Goal: Information Seeking & Learning: Learn about a topic

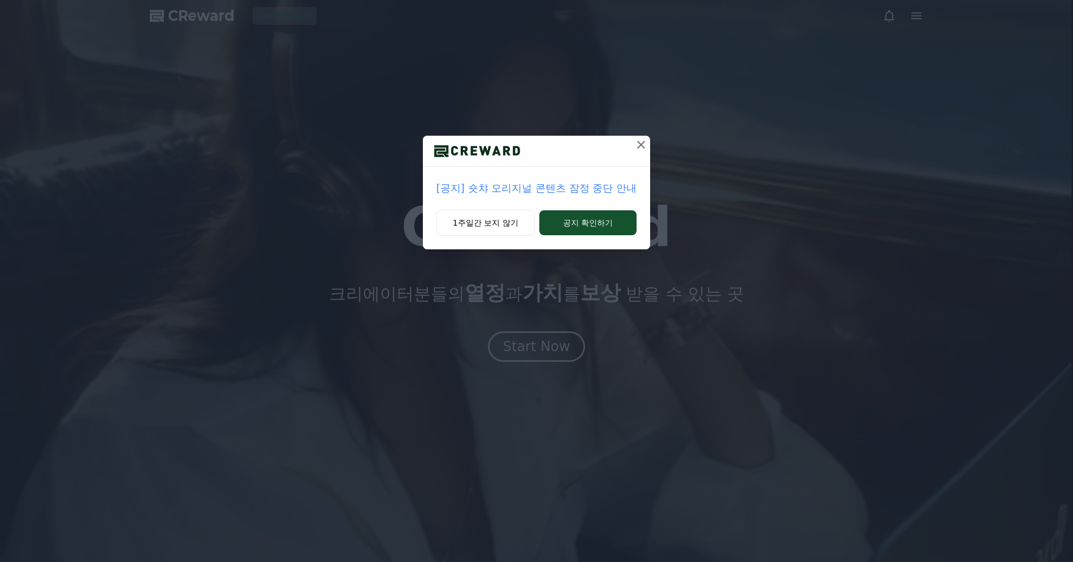
click at [646, 149] on icon at bounding box center [641, 145] width 14 height 14
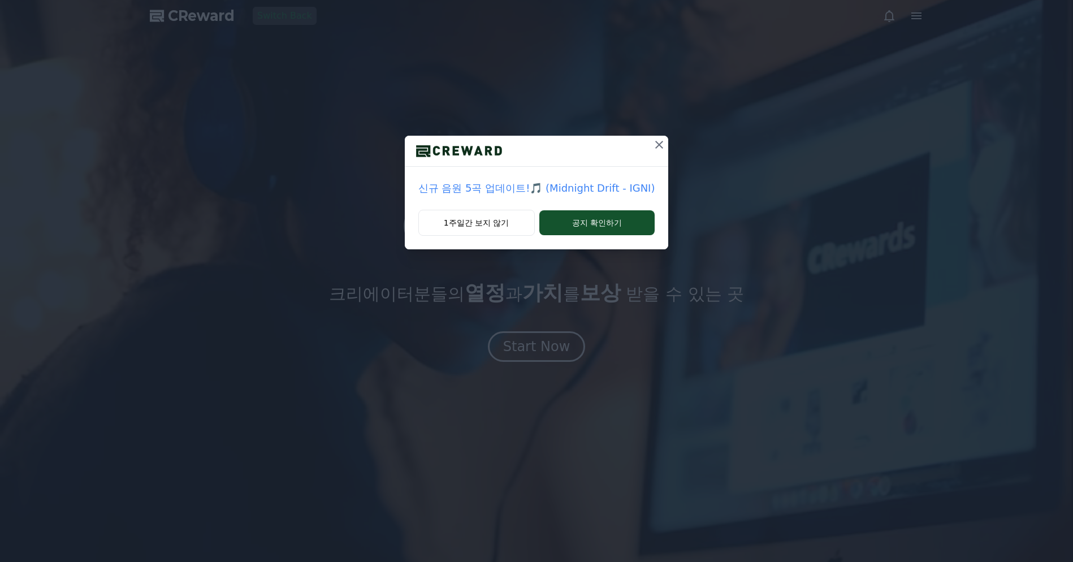
click at [655, 147] on icon at bounding box center [659, 145] width 8 height 8
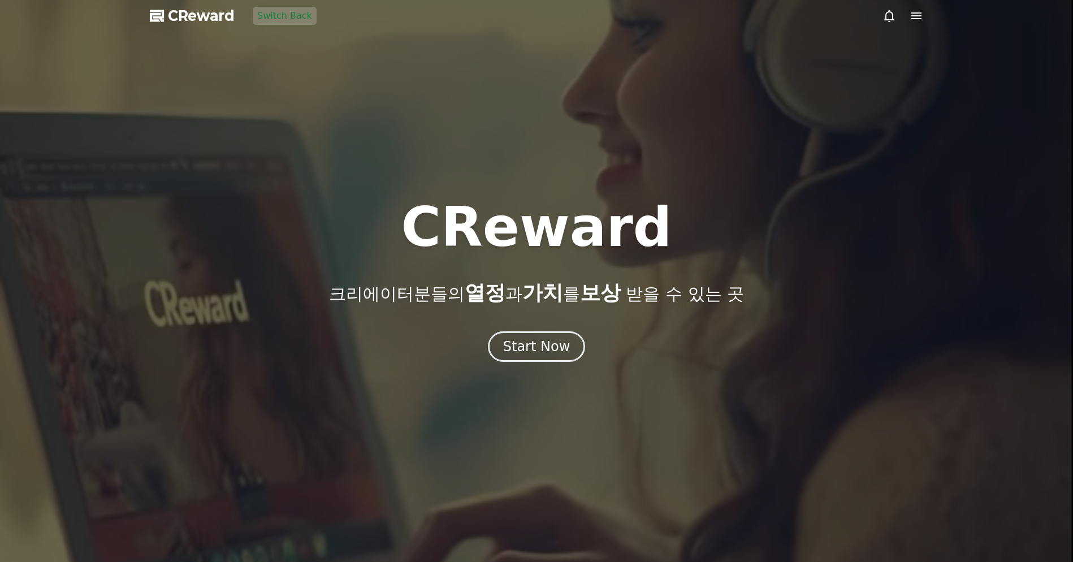
click at [912, 18] on icon at bounding box center [916, 15] width 10 height 7
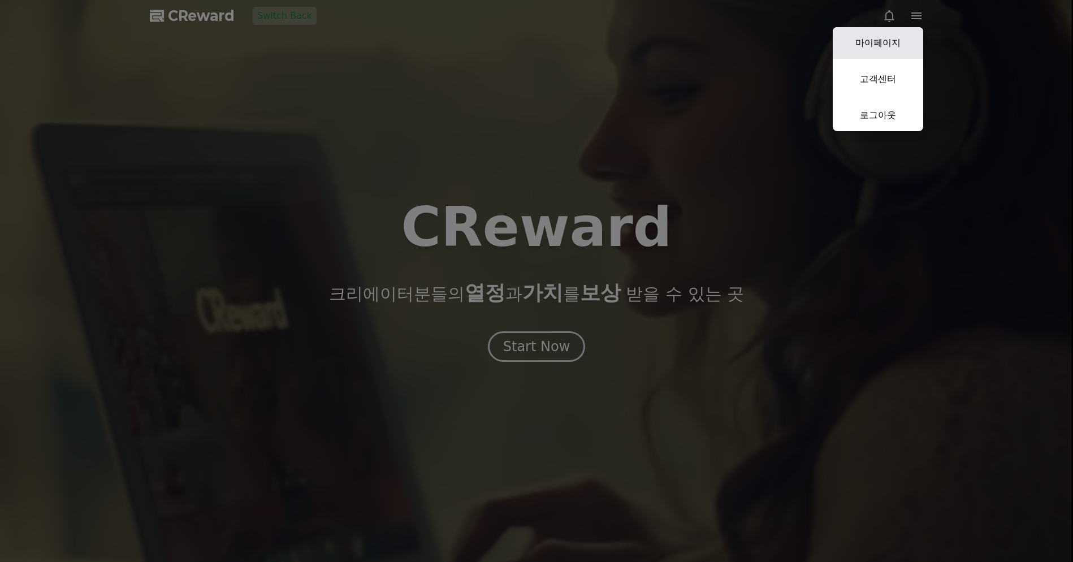
click at [903, 47] on link "마이페이지" at bounding box center [877, 43] width 90 height 32
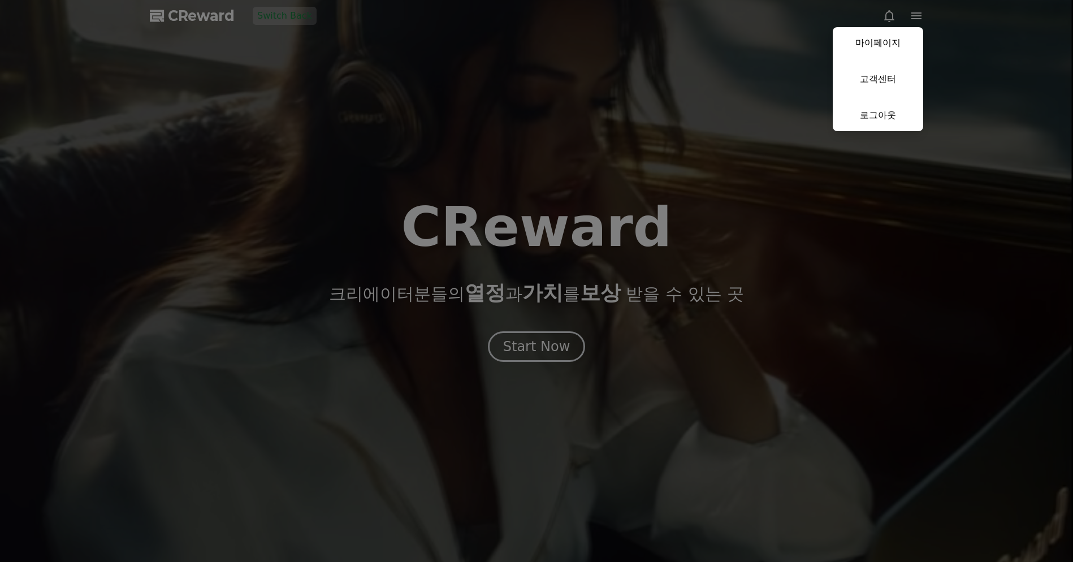
select select "**********"
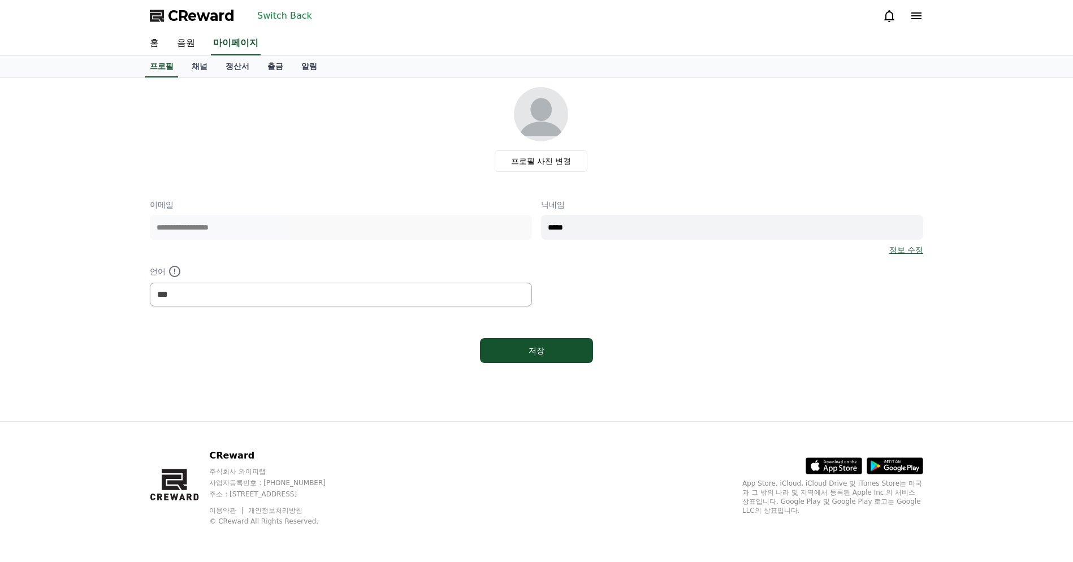
click at [306, 127] on div "프로필 사진 변경" at bounding box center [541, 129] width 764 height 85
click at [192, 51] on link "음원" at bounding box center [186, 44] width 36 height 24
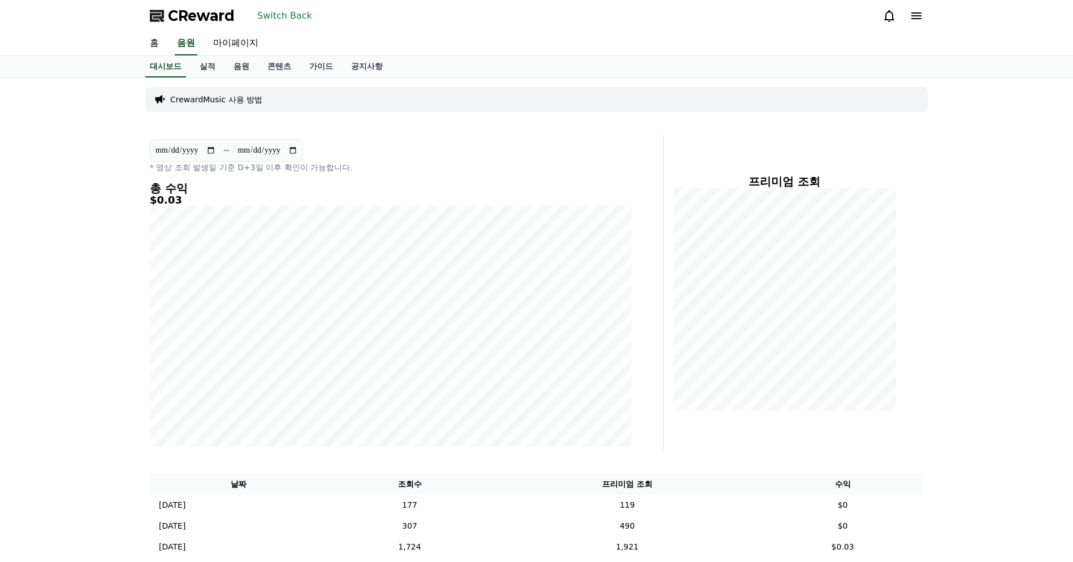
click at [98, 175] on div "**********" at bounding box center [536, 353] width 1073 height 551
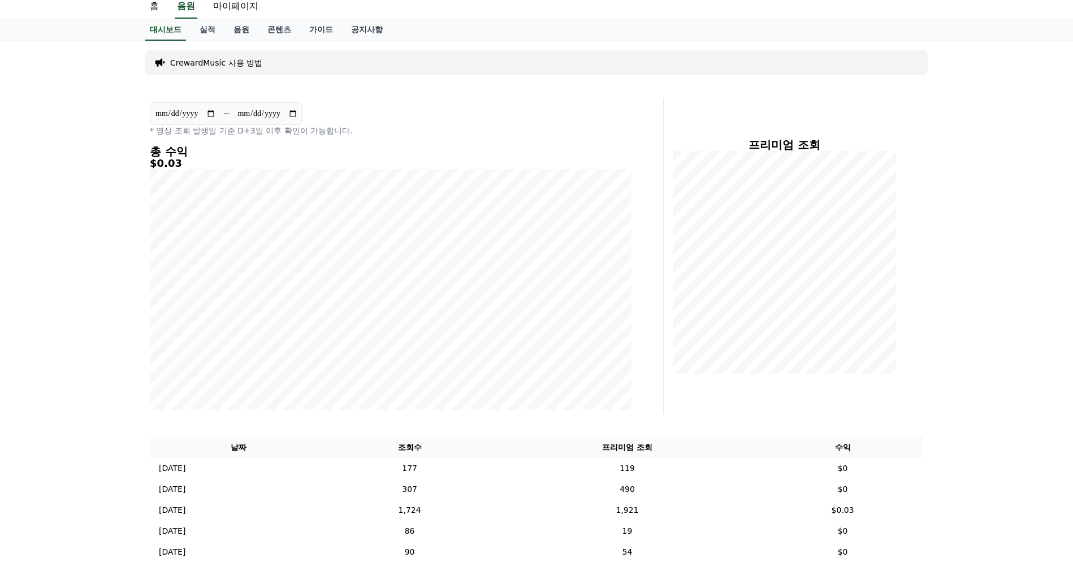
scroll to position [44, 0]
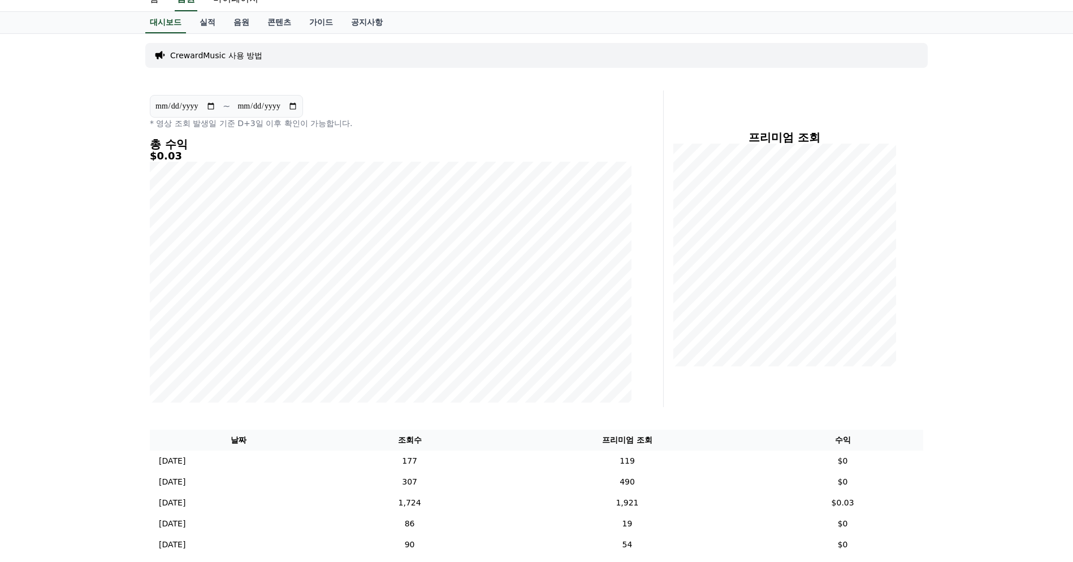
drag, startPoint x: 962, startPoint y: 418, endPoint x: 1000, endPoint y: 402, distance: 41.3
click at [963, 418] on div "**********" at bounding box center [536, 309] width 1073 height 551
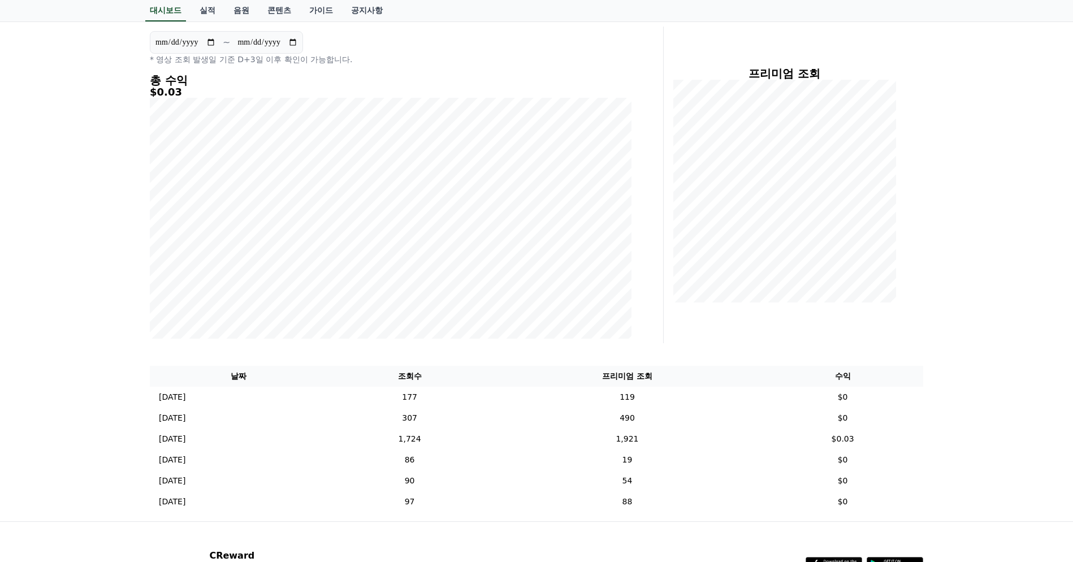
drag, startPoint x: 737, startPoint y: 332, endPoint x: 636, endPoint y: 331, distance: 101.2
click at [736, 332] on div "프리미엄 조회" at bounding box center [797, 185] width 259 height 316
click at [1029, 374] on div "**********" at bounding box center [536, 245] width 1073 height 551
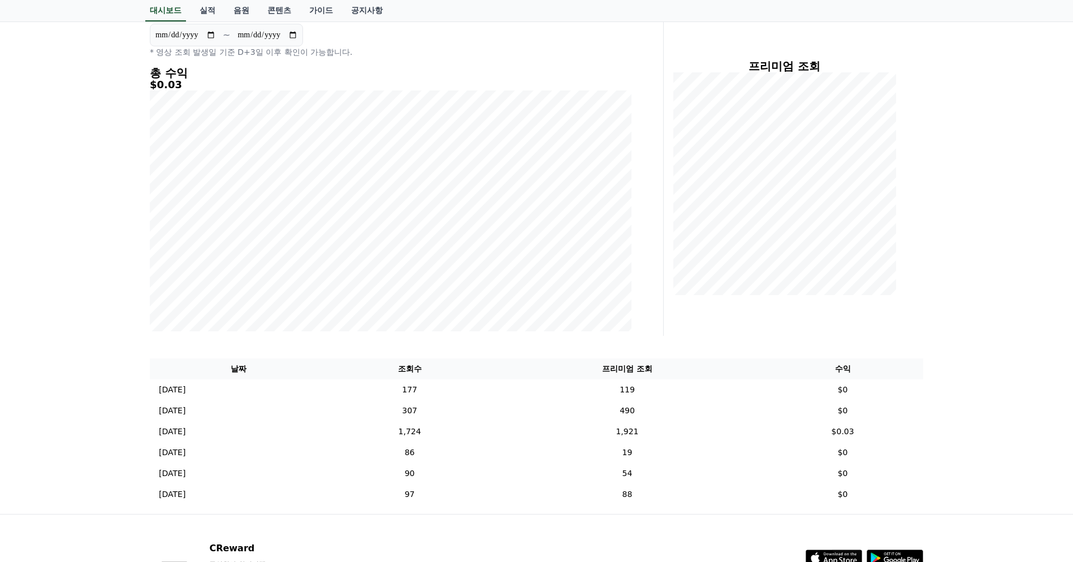
scroll to position [208, 0]
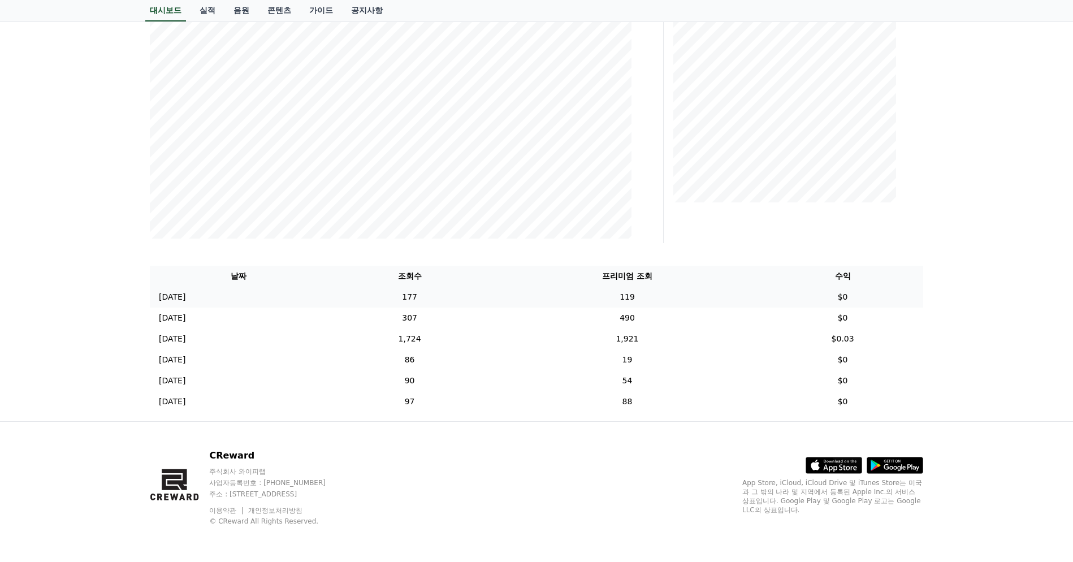
click at [588, 301] on td "119" at bounding box center [627, 296] width 270 height 21
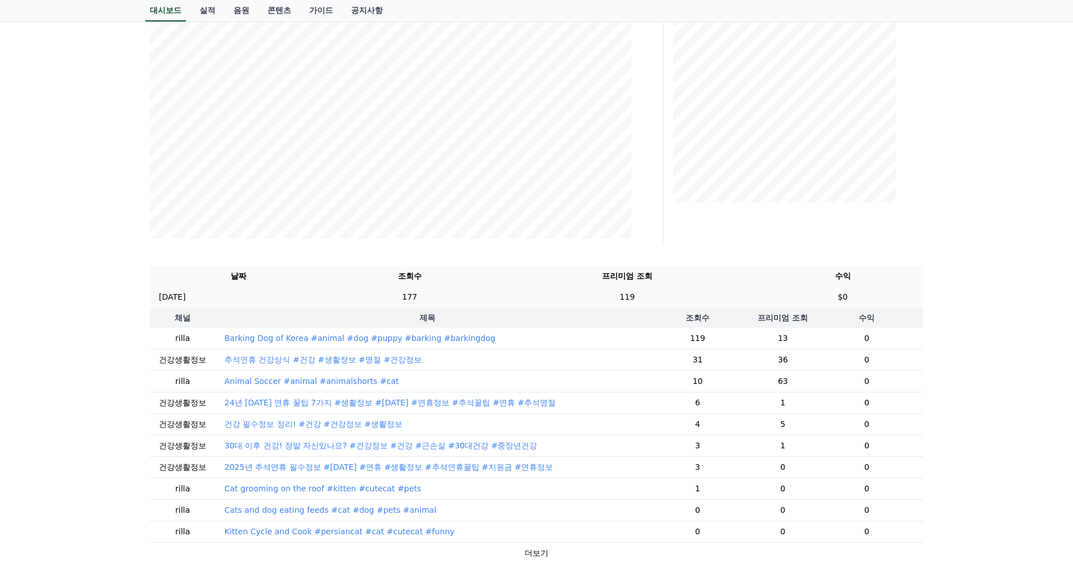
click at [588, 301] on td "119" at bounding box center [627, 296] width 270 height 21
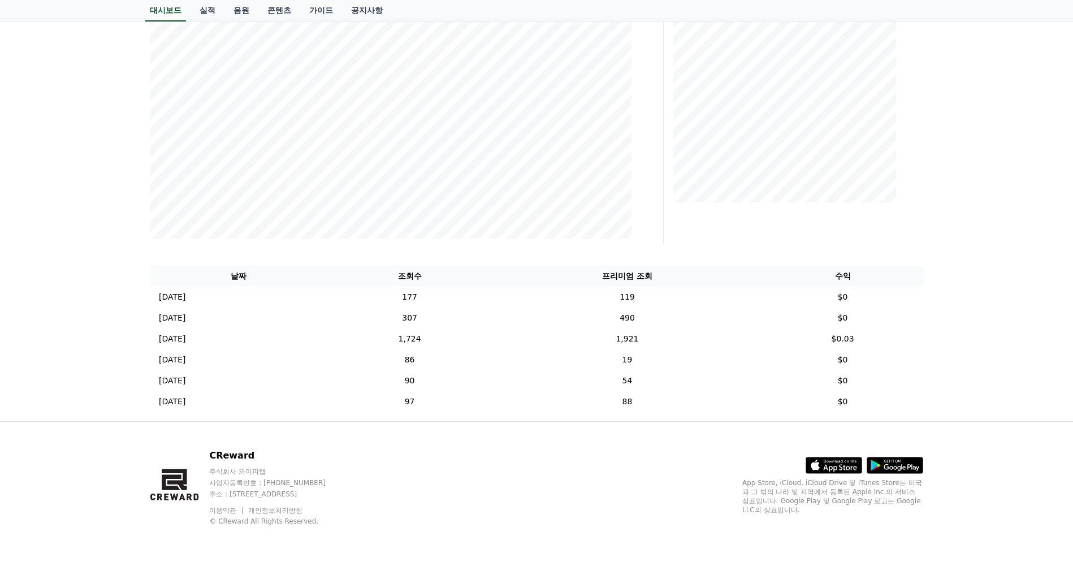
click at [1001, 337] on div "**********" at bounding box center [536, 145] width 1073 height 551
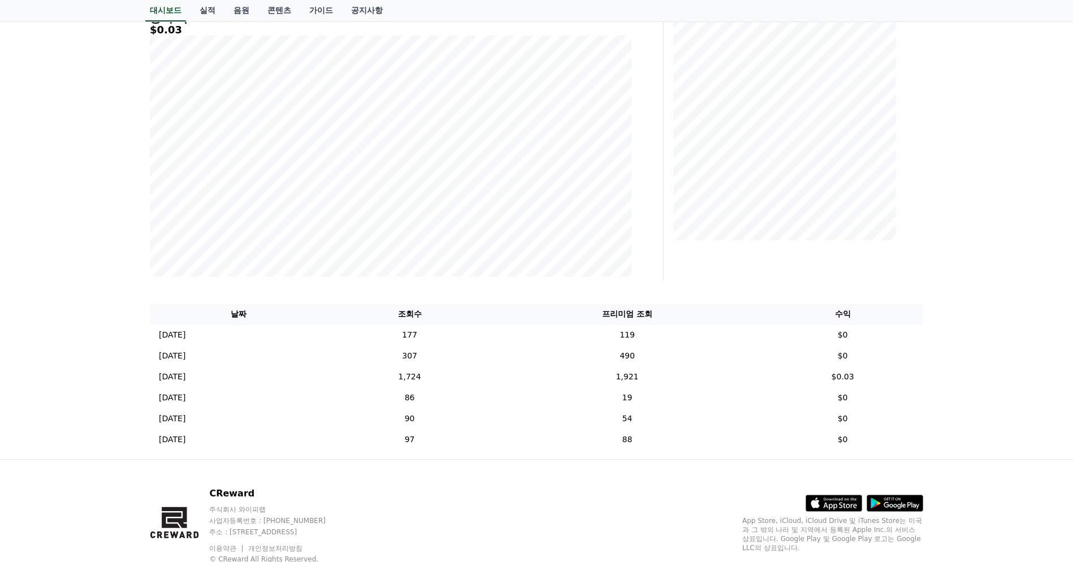
scroll to position [0, 0]
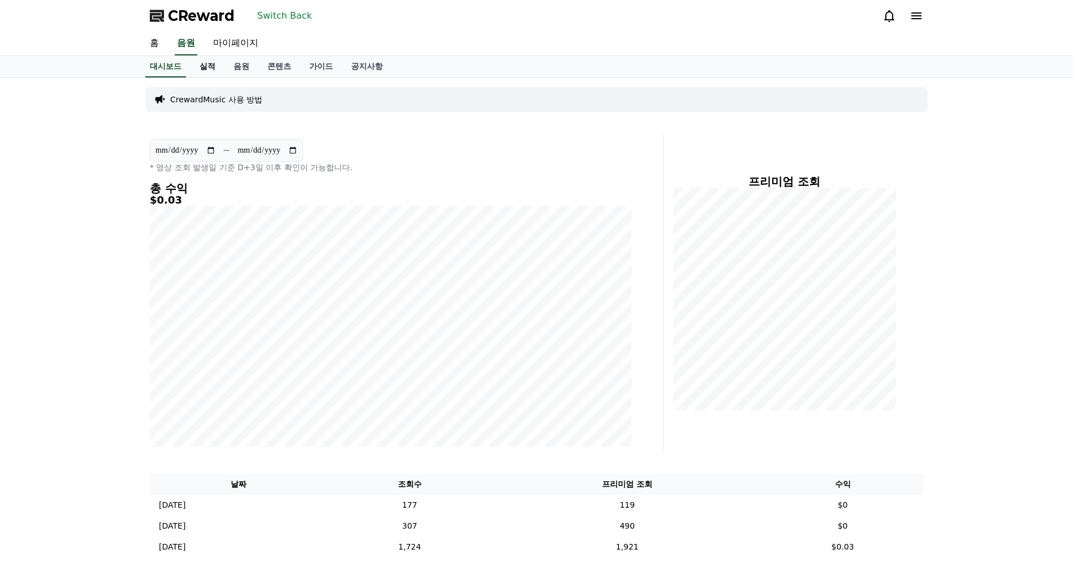
click at [205, 66] on link "실적" at bounding box center [207, 66] width 34 height 21
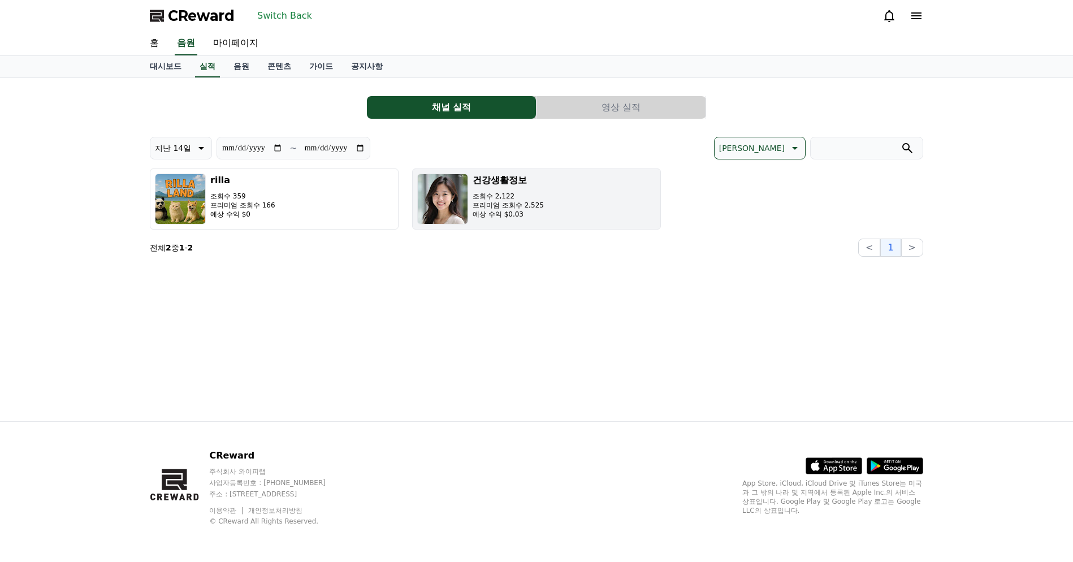
click at [616, 217] on button "건강생활정보 조회수 2,122 프리미엄 조회수 2,525 예상 수익 $0.03" at bounding box center [536, 198] width 249 height 61
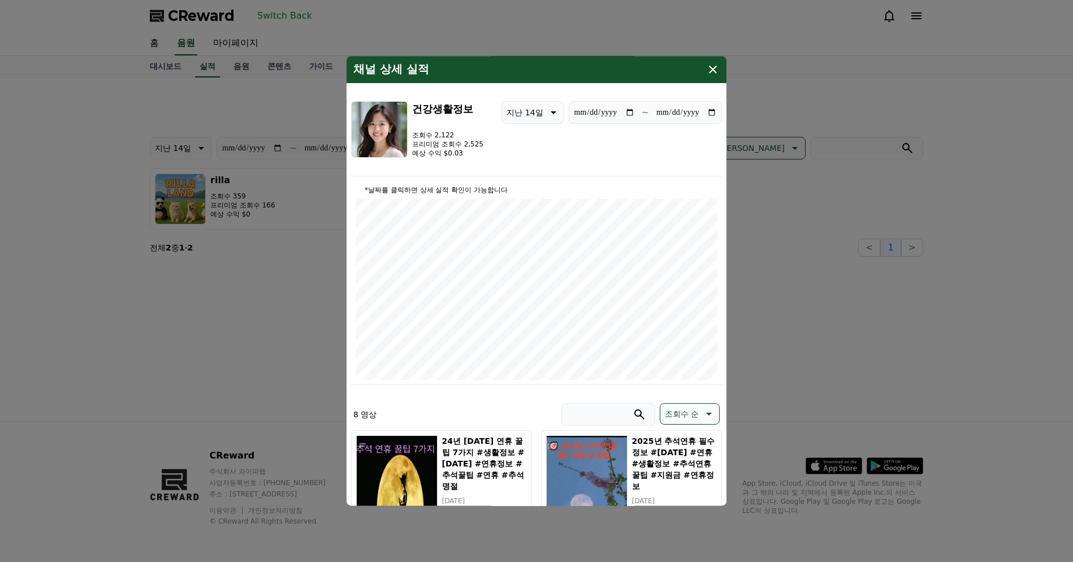
click at [703, 74] on div "채널 상세 실적" at bounding box center [536, 69] width 380 height 27
click at [711, 71] on icon "modal" at bounding box center [713, 70] width 8 height 8
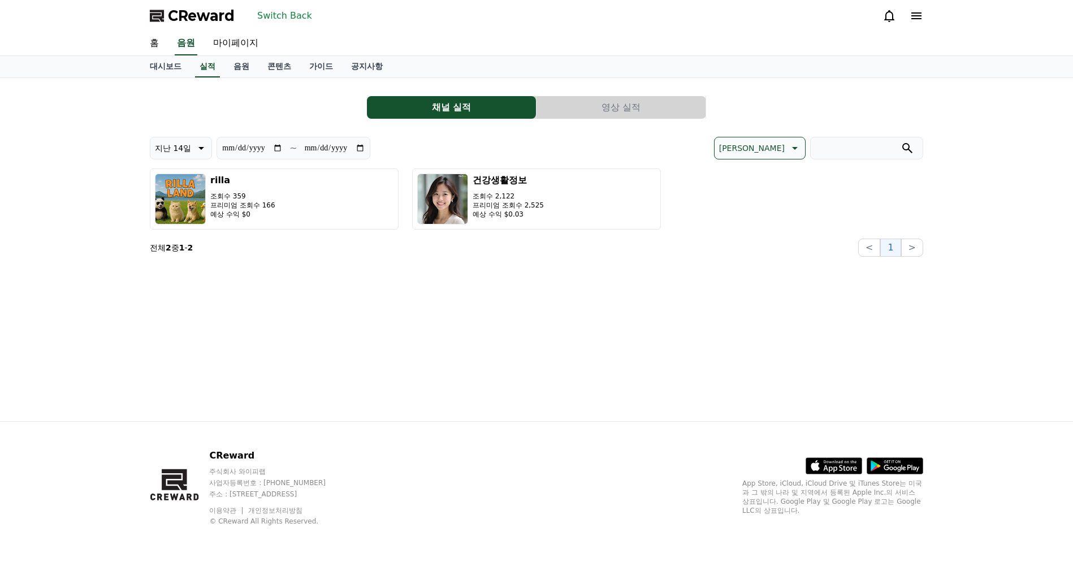
click at [489, 272] on div "**********" at bounding box center [536, 249] width 791 height 343
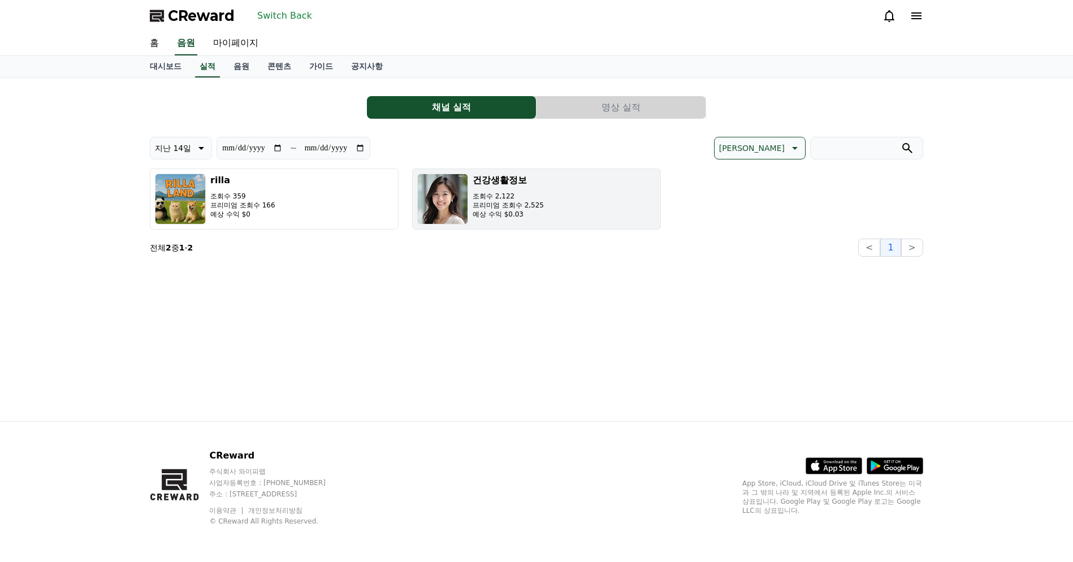
click at [549, 206] on button "건강생활정보 조회수 2,122 프리미엄 조회수 2,525 예상 수익 $0.03" at bounding box center [536, 198] width 249 height 61
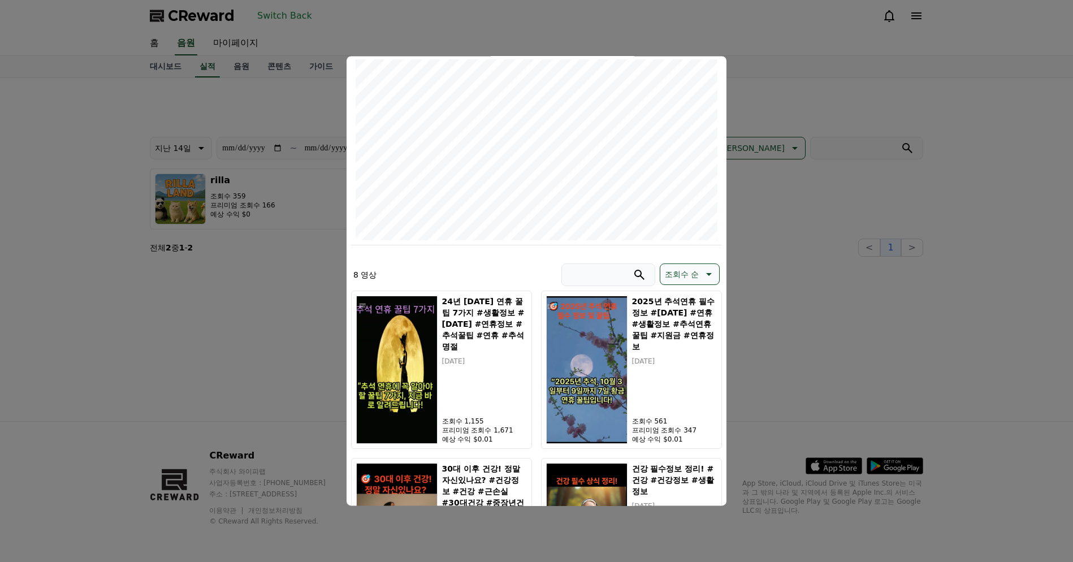
scroll to position [198, 0]
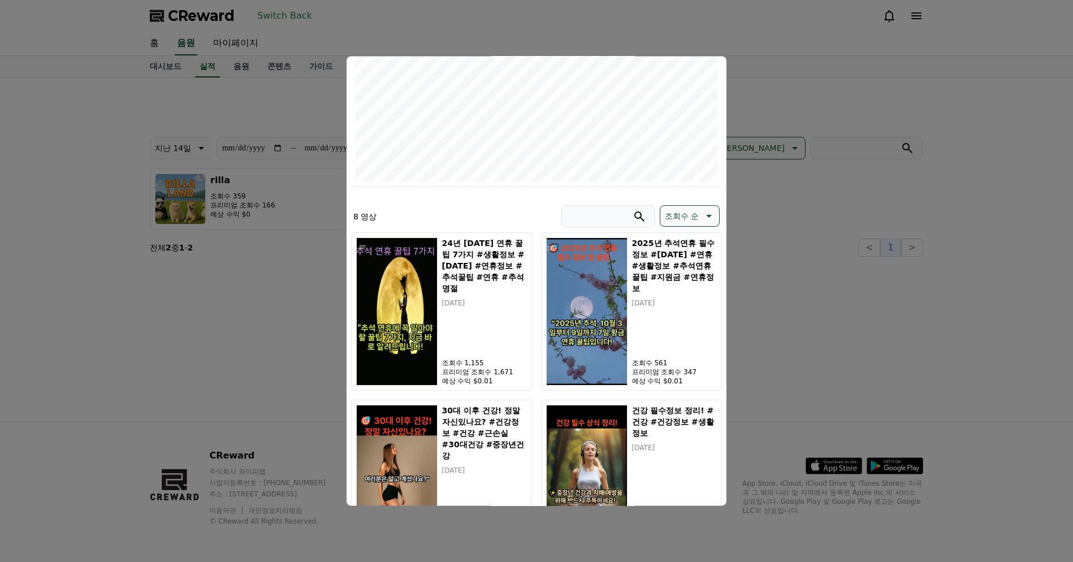
click at [536, 255] on div "24년 추석 연휴 꿀팁 7가지 #생활정보 #추석 #연휴정보 #추석꿀팁 #연휴 #추석명절 2025-09-21 조회수 1,155 프리미엄 조회수 …" at bounding box center [536, 562] width 371 height 660
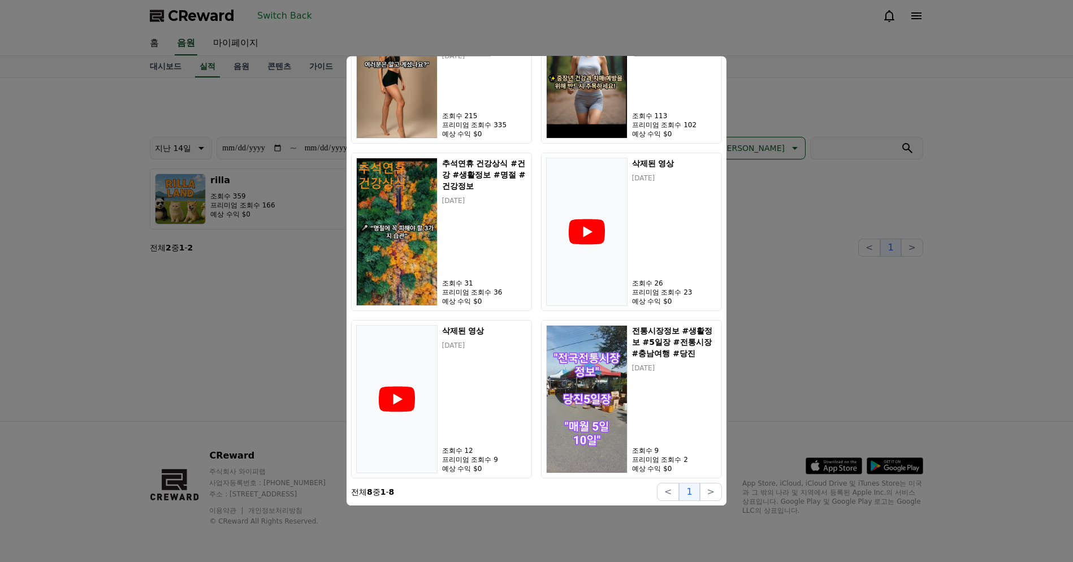
scroll to position [0, 0]
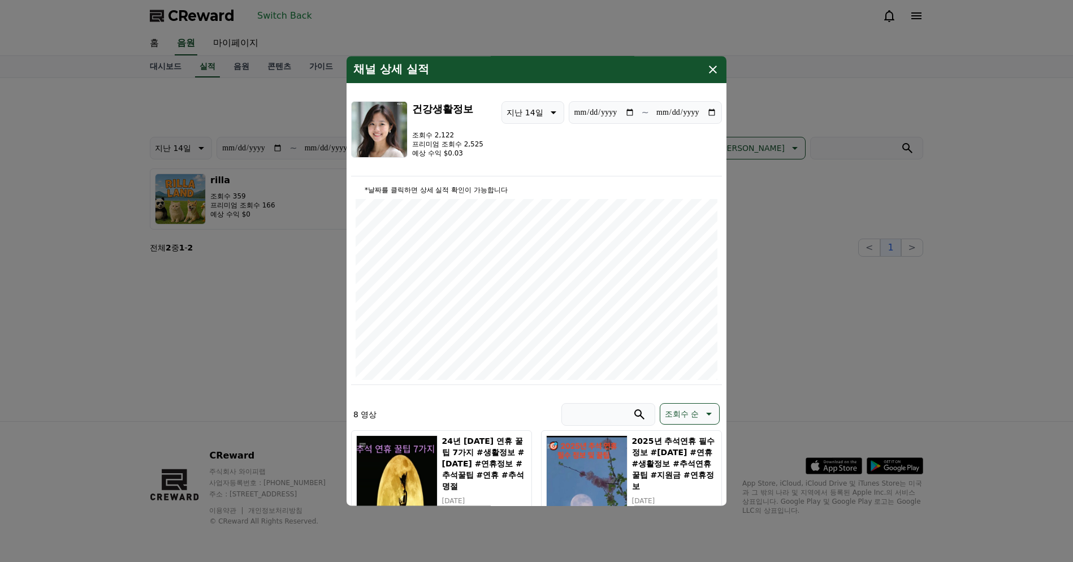
click at [712, 72] on icon "modal" at bounding box center [713, 70] width 14 height 14
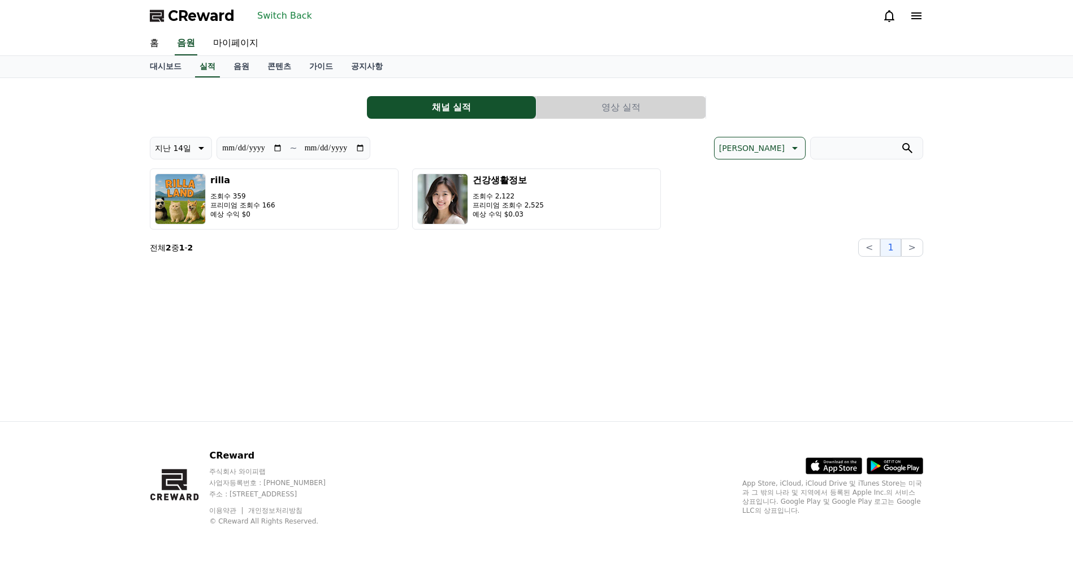
click at [578, 103] on button "영상 실적" at bounding box center [620, 107] width 169 height 23
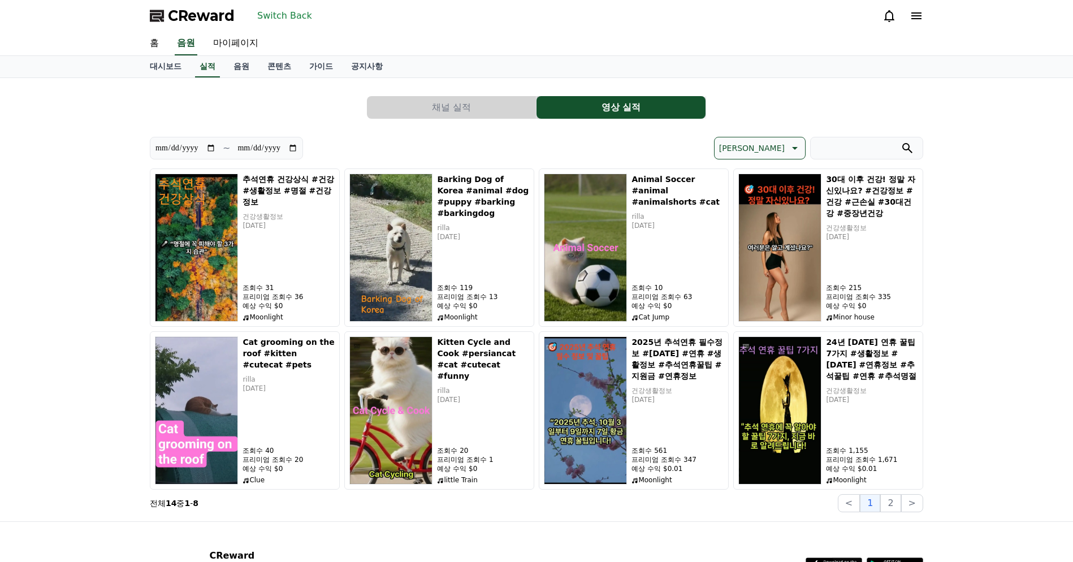
click at [336, 118] on div "채널 실적 영상 실적" at bounding box center [536, 107] width 773 height 23
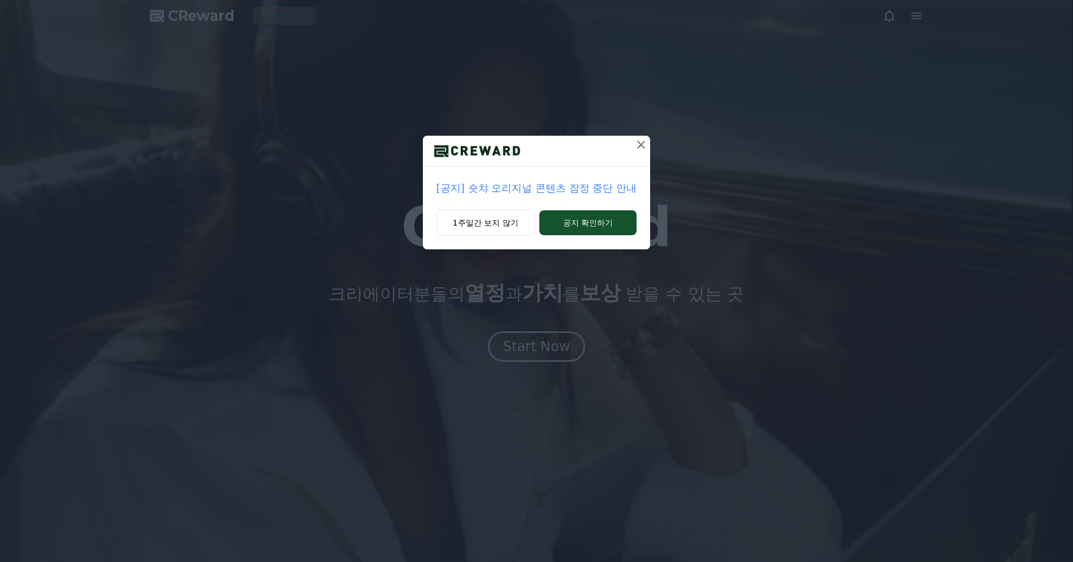
click at [543, 186] on p "[공지] 숏챠 오리지널 콘텐츠 잠정 중단 안내" at bounding box center [536, 188] width 200 height 16
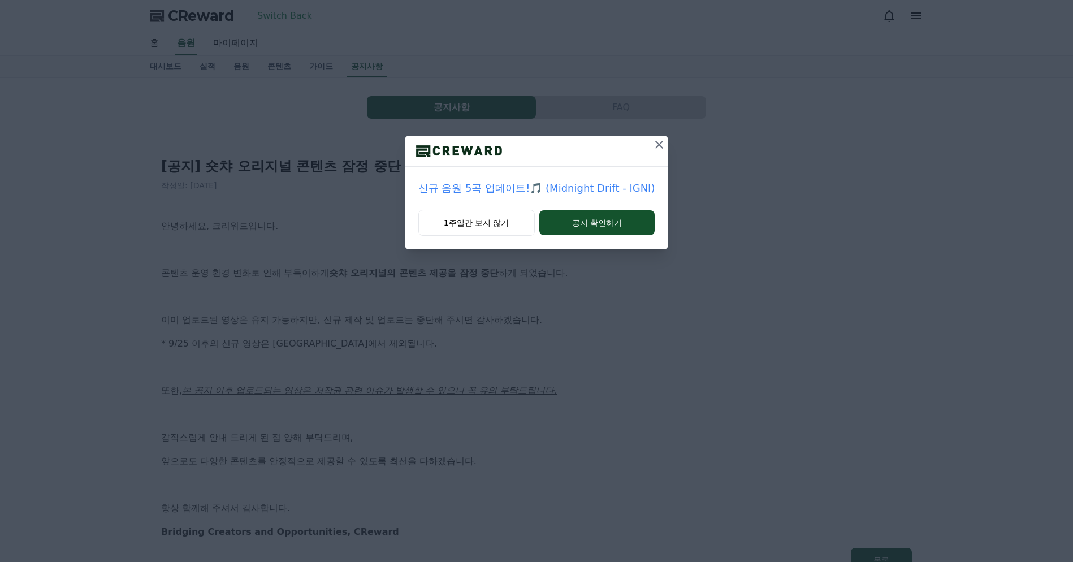
click at [652, 149] on icon at bounding box center [659, 145] width 14 height 14
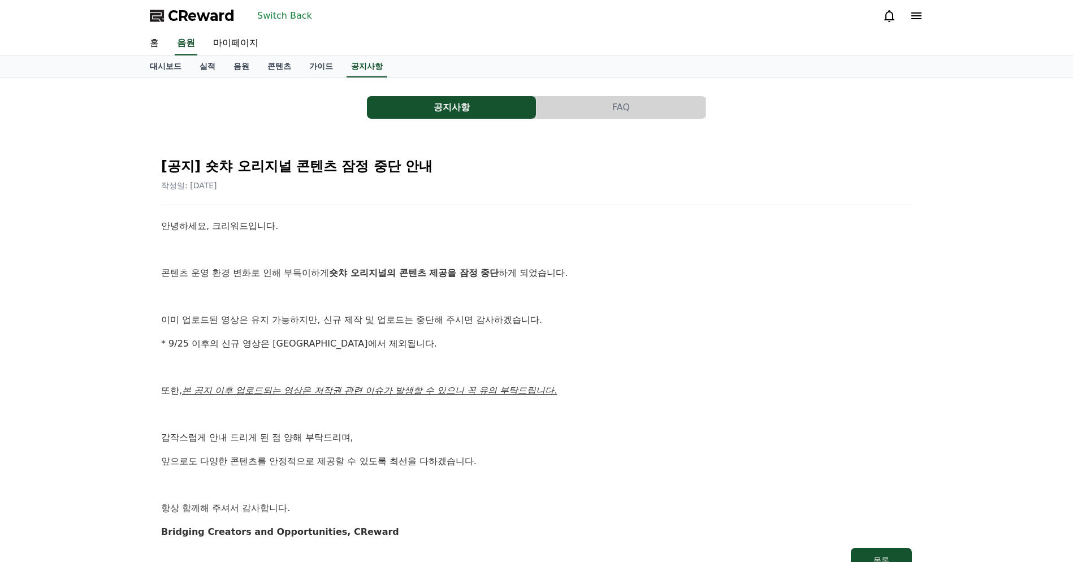
click at [578, 232] on p "안녕하세요, 크리워드입니다." at bounding box center [536, 226] width 750 height 15
click at [557, 208] on div "[공지] 숏챠 오리지널 콘텐츠 잠정 중단 안내 작성일: 2025-09-25 안녕하세요, 크리워드입니다. 콘텐츠 운영 환경 변화로 인해 부득이하…" at bounding box center [536, 360] width 755 height 429
click at [606, 245] on p at bounding box center [536, 249] width 750 height 15
click at [601, 236] on div "안녕하세요, 크리워드입니다. 콘텐츠 운영 환경 변화로 인해 부득이하게 숏챠 오리지널의 콘텐츠 제공을 잠정 중단 하게 되었습니다. 이미 업로드된…" at bounding box center [536, 379] width 750 height 320
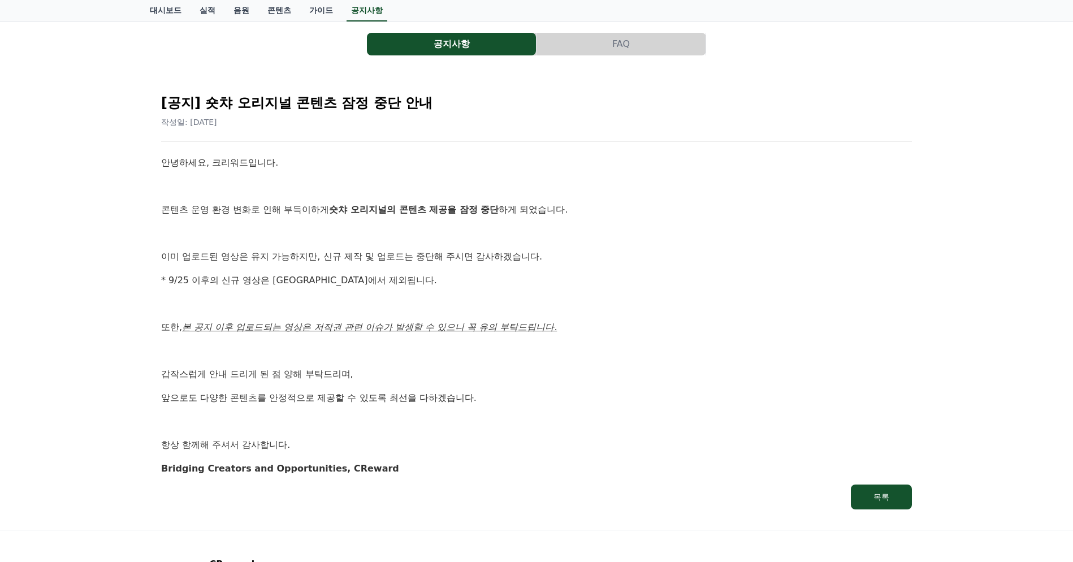
click at [596, 237] on p at bounding box center [536, 233] width 750 height 15
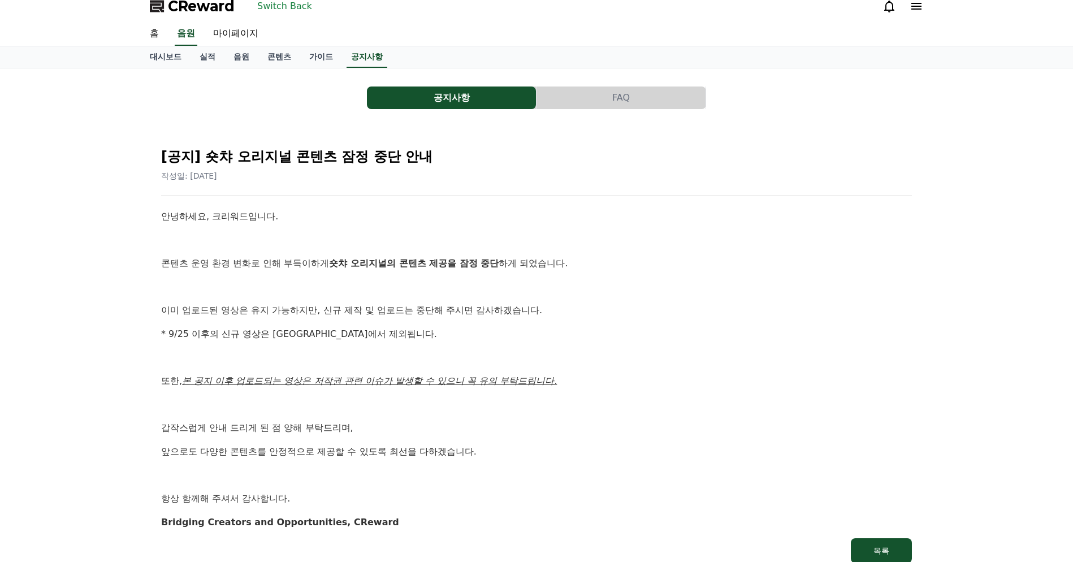
click at [593, 237] on p at bounding box center [536, 240] width 750 height 15
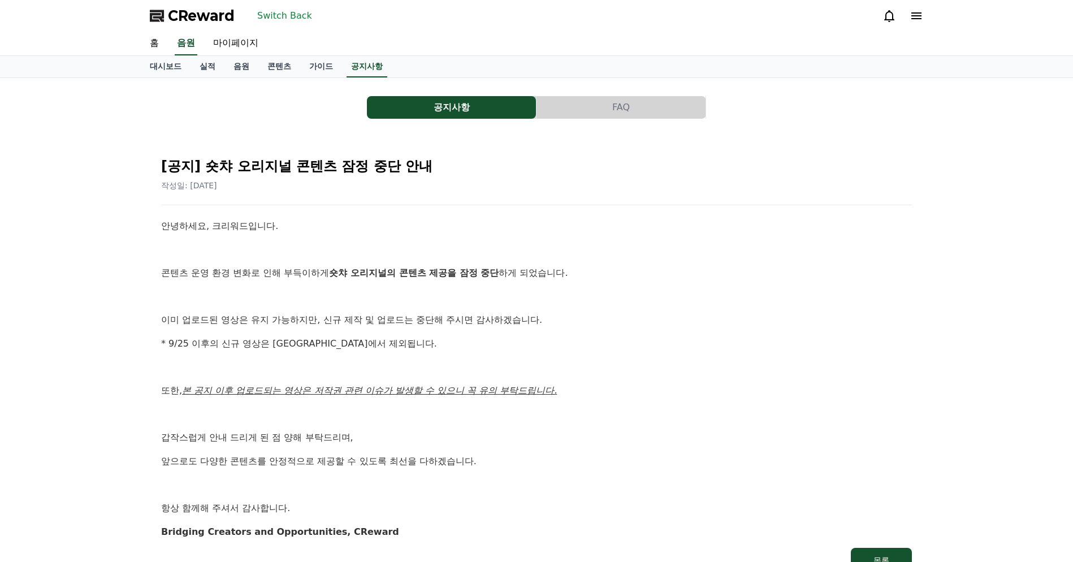
click at [549, 283] on div "안녕하세요, 크리워드입니다. 콘텐츠 운영 환경 변화로 인해 부득이하게 숏챠 오리지널의 콘텐츠 제공을 잠정 중단 하게 되었습니다. 이미 업로드된…" at bounding box center [536, 379] width 750 height 320
click at [581, 131] on div "공지사항 FAQ [공지] 숏챠 오리지널 콘텐츠 잠정 중단 안내 작성일: 2025-09-25 안녕하세요, 크리워드입니다. 콘텐츠 운영 환경 변화…" at bounding box center [536, 335] width 773 height 497
click at [610, 97] on button "FAQ" at bounding box center [620, 107] width 169 height 23
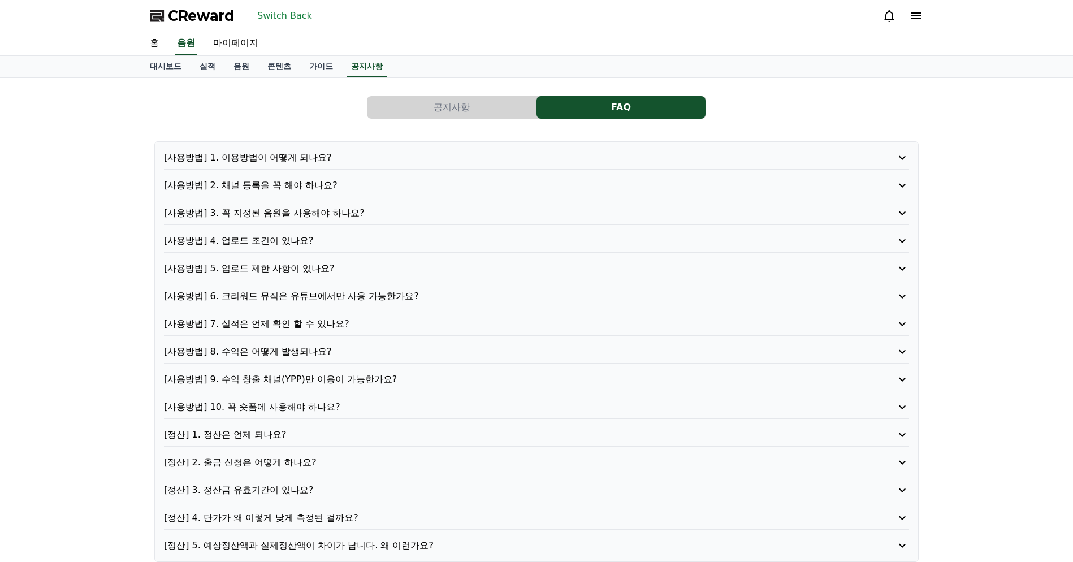
click at [462, 108] on button "공지사항" at bounding box center [451, 107] width 169 height 23
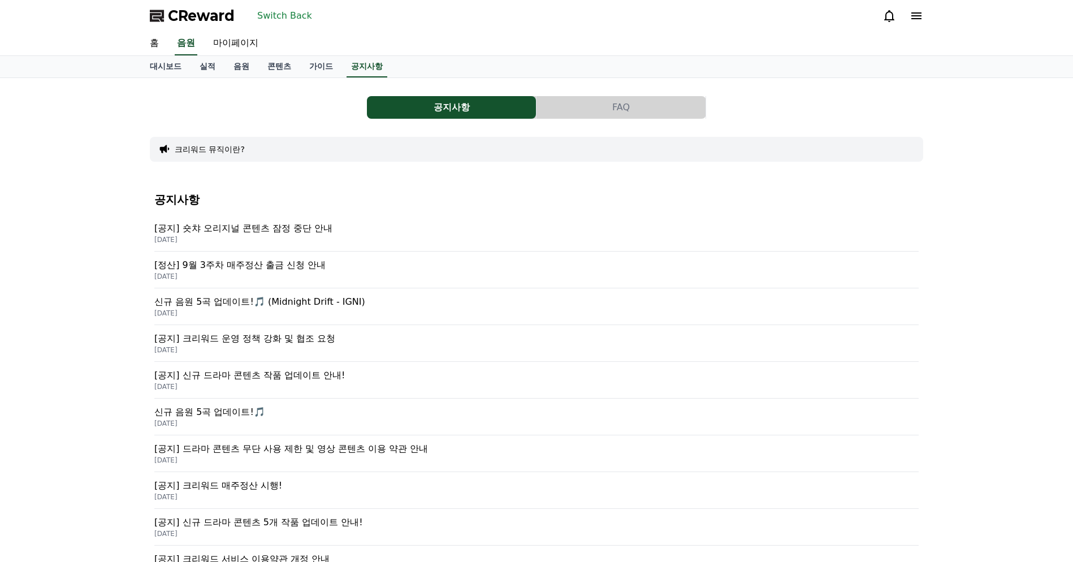
click at [175, 96] on div "공지사항 FAQ" at bounding box center [536, 107] width 773 height 23
click at [229, 95] on div "공지사항 FAQ 크리워드 뮤직이란? 공지사항 [공지] 숏챠 오리지널 콘텐츠 잠정 중단 안내 2025-09-25 [정산] 9월 3주차 매주정산 …" at bounding box center [536, 414] width 773 height 655
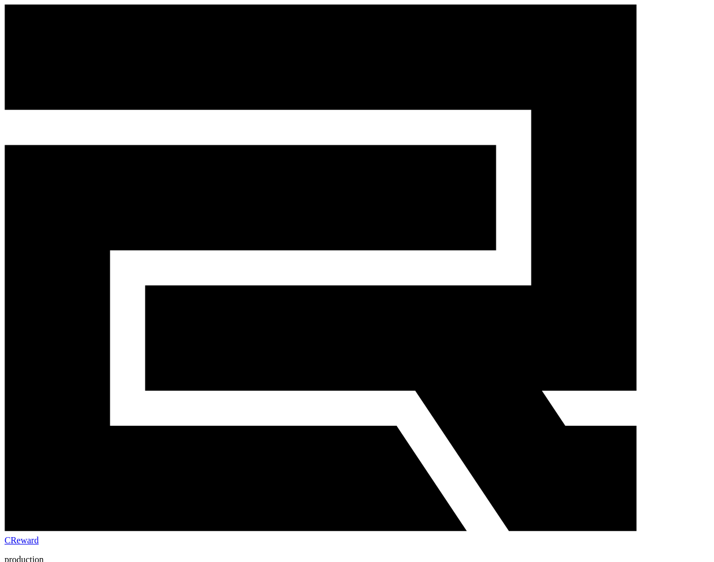
drag, startPoint x: 252, startPoint y: 106, endPoint x: 277, endPoint y: 88, distance: 31.2
